Goal: Transaction & Acquisition: Obtain resource

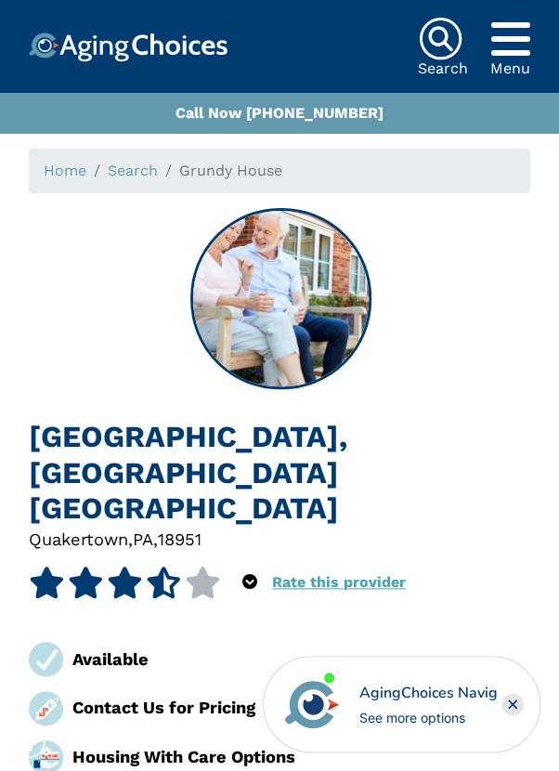
click at [87, 642] on div "Available" at bounding box center [147, 659] width 265 height 34
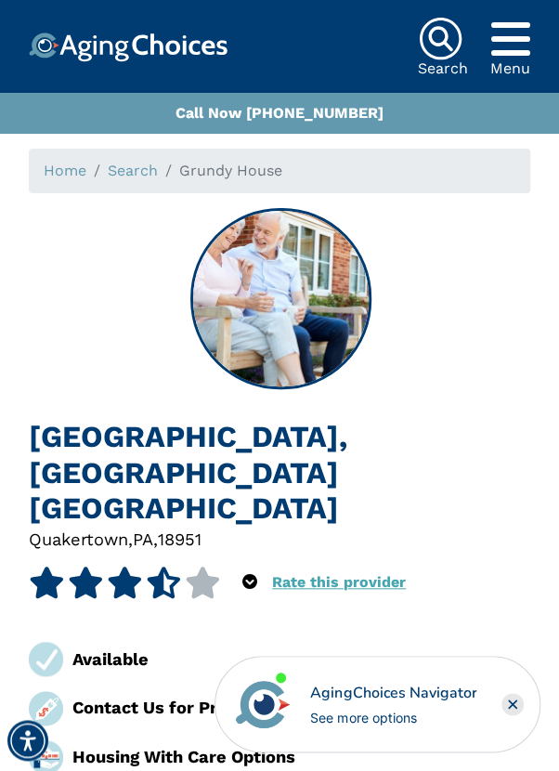
click at [86, 646] on div "Available" at bounding box center [168, 658] width 193 height 25
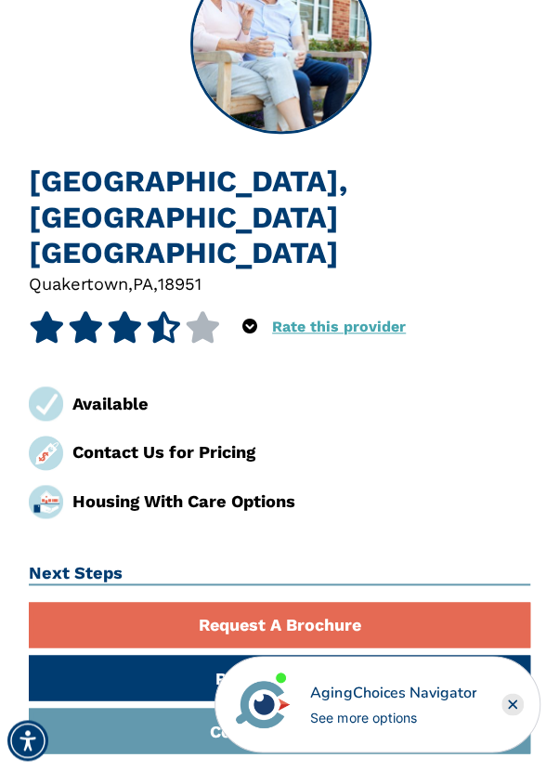
scroll to position [254, 0]
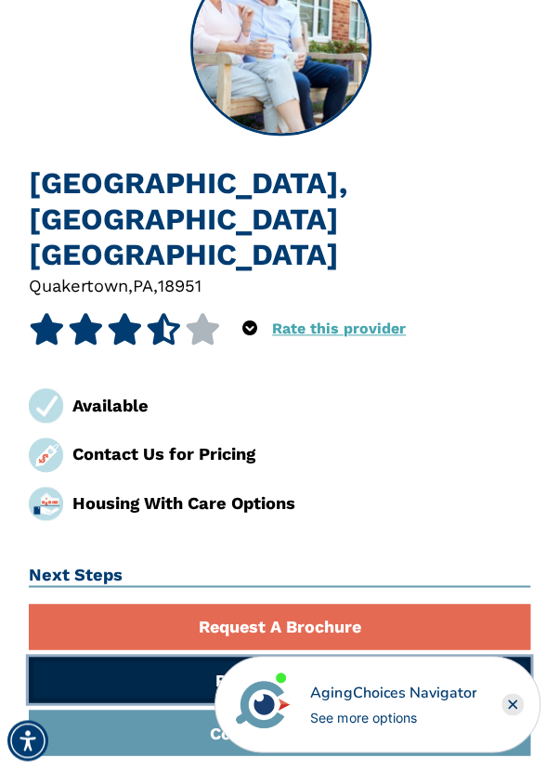
click at [148, 657] on link "Request Pricing" at bounding box center [280, 680] width 502 height 46
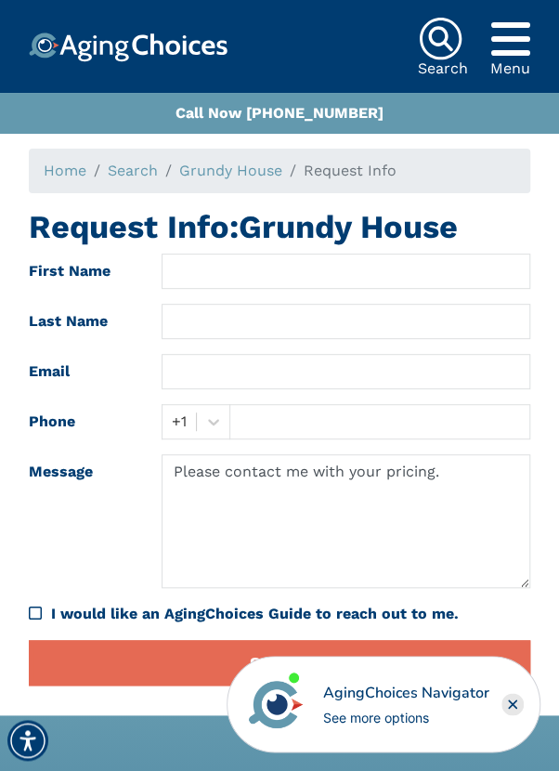
click at [78, 284] on label "First Name" at bounding box center [81, 271] width 133 height 35
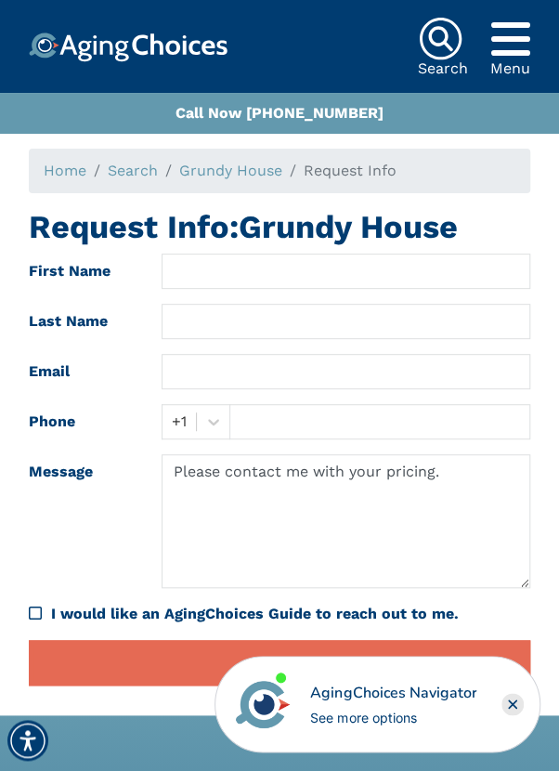
click at [59, 293] on form "First Name Last Name Email Phone +1 Message Please contact me with your pricing…" at bounding box center [280, 470] width 502 height 432
click at [28, 291] on div "Request Info: [PERSON_NAME] House First Name Last Name Email Phone +1 Message P…" at bounding box center [279, 454] width 529 height 492
click at [124, 288] on label "First Name" at bounding box center [81, 271] width 133 height 35
click at [35, 368] on label "Email" at bounding box center [81, 371] width 133 height 35
click at [75, 442] on form "First Name Last Name Email Phone +1 Message Please contact me with your pricing…" at bounding box center [280, 470] width 502 height 432
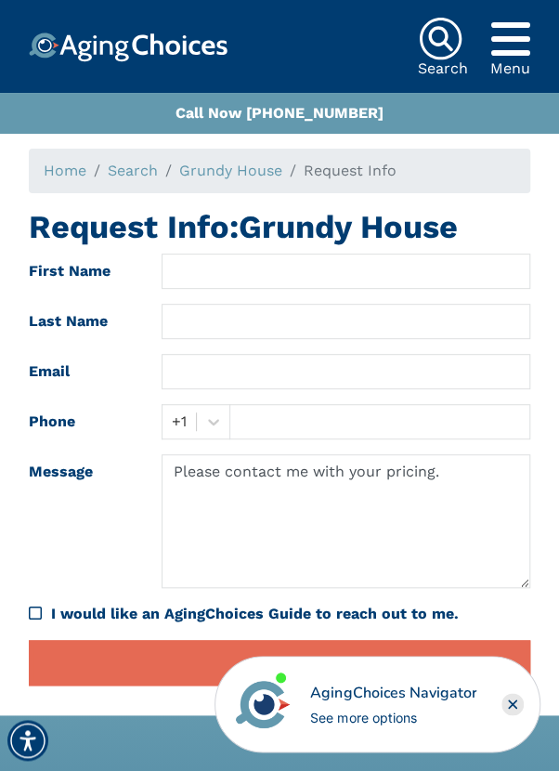
click at [55, 296] on form "First Name Last Name Email Phone +1 Message Please contact me with your pricing…" at bounding box center [280, 470] width 502 height 432
click at [45, 282] on label "First Name" at bounding box center [81, 271] width 133 height 35
click at [60, 303] on form "First Name Last Name Email Phone +1 Message Please contact me with your pricing…" at bounding box center [280, 470] width 502 height 432
click at [50, 260] on label "First Name" at bounding box center [81, 271] width 133 height 35
click at [70, 273] on label "First Name" at bounding box center [81, 271] width 133 height 35
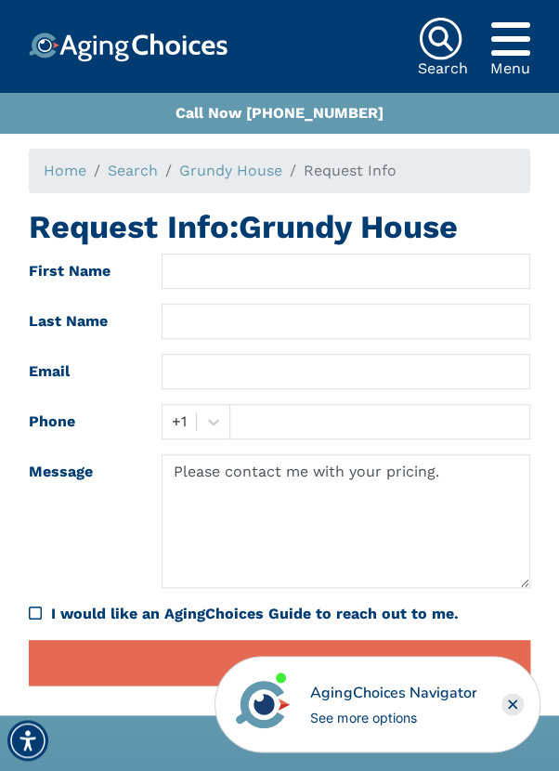
click at [77, 277] on label "First Name" at bounding box center [81, 271] width 133 height 35
click at [43, 269] on label "First Name" at bounding box center [81, 271] width 133 height 35
click at [45, 322] on label "Last Name" at bounding box center [81, 321] width 133 height 35
click at [53, 337] on label "Last Name" at bounding box center [81, 321] width 133 height 35
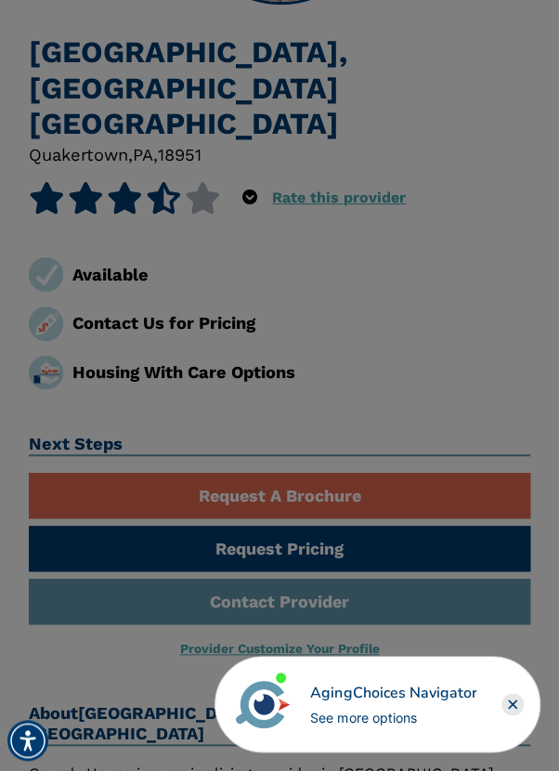
scroll to position [337, 0]
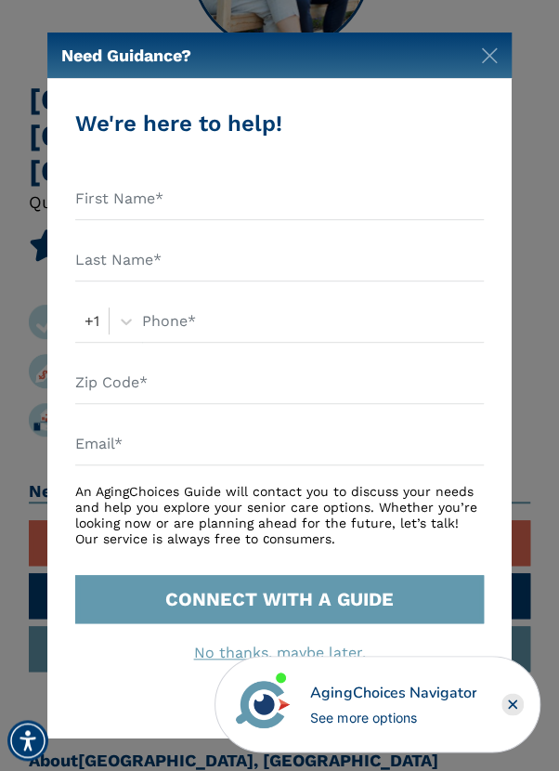
click at [474, 77] on div "Need Guidance?" at bounding box center [279, 56] width 464 height 46
click at [500, 78] on div "Need Guidance?" at bounding box center [279, 56] width 464 height 46
click at [482, 49] on img "Close" at bounding box center [489, 55] width 17 height 17
